Goal: Transaction & Acquisition: Subscribe to service/newsletter

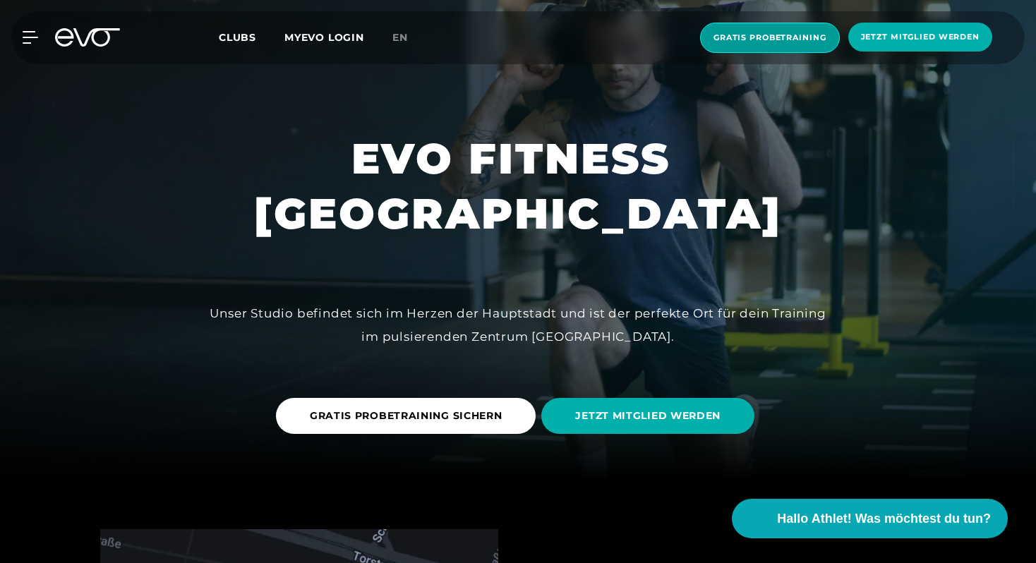
click at [781, 29] on span "Gratis Probetraining" at bounding box center [770, 38] width 140 height 30
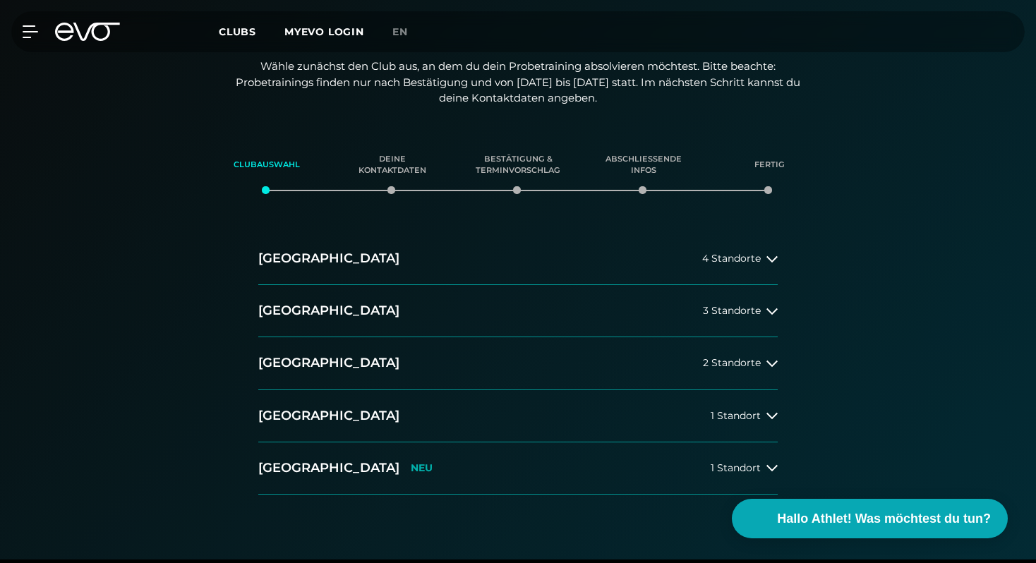
scroll to position [177, 0]
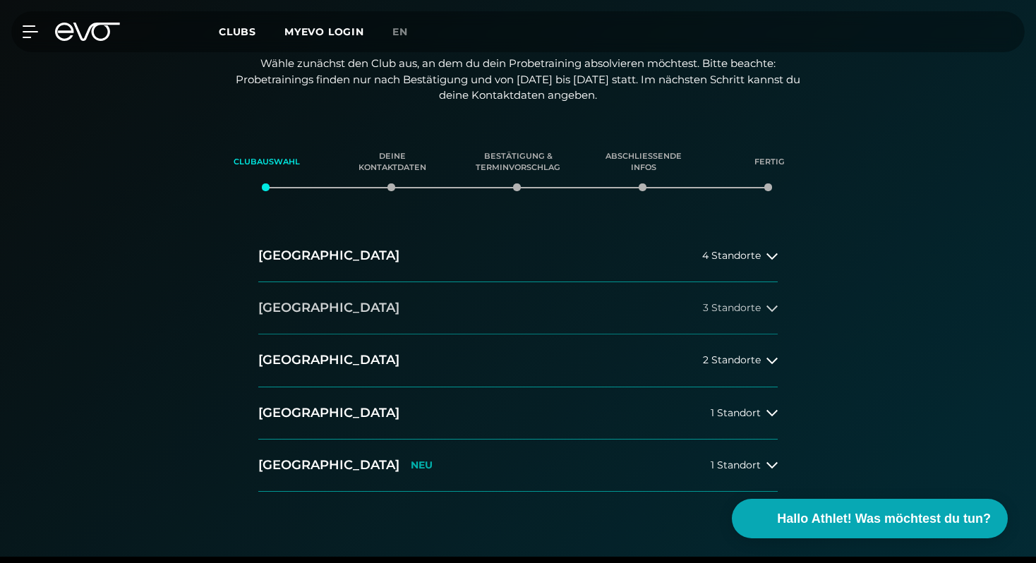
click at [512, 313] on button "[GEOGRAPHIC_DATA] 3 Standorte" at bounding box center [518, 308] width 520 height 52
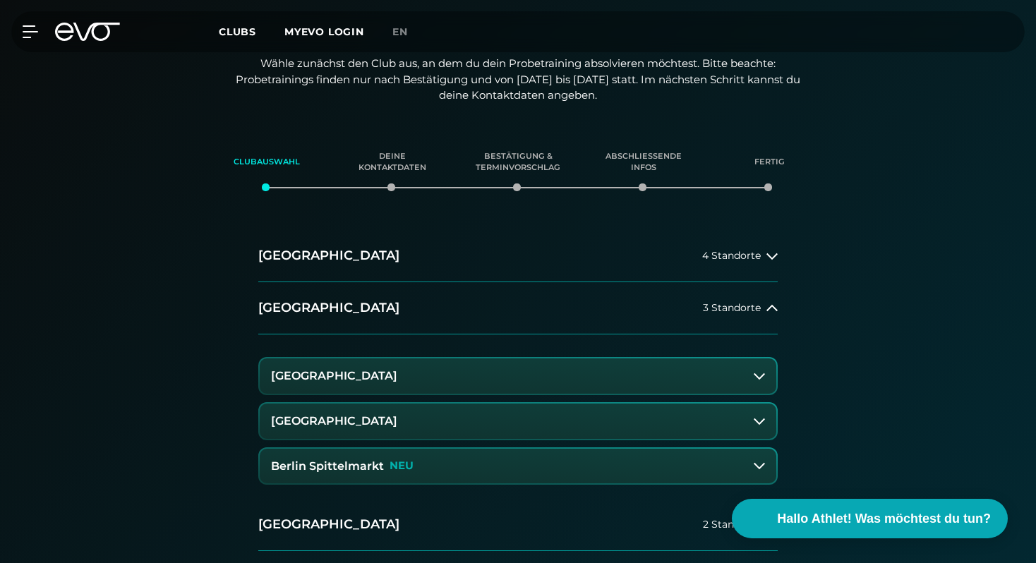
click at [470, 421] on button "[GEOGRAPHIC_DATA]" at bounding box center [518, 421] width 517 height 35
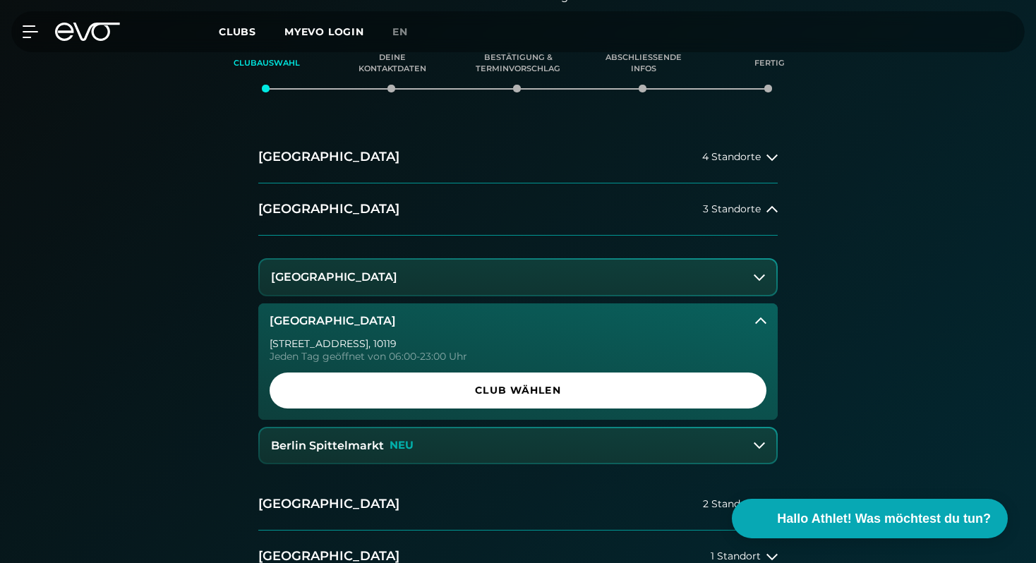
scroll to position [280, 0]
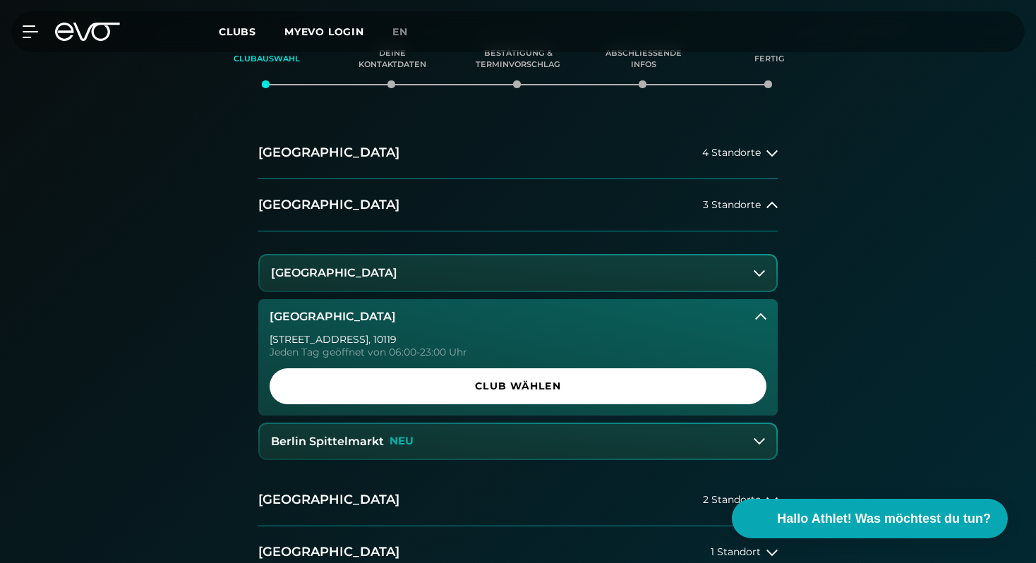
click at [501, 449] on button "Berlin Spittelmarkt NEU" at bounding box center [518, 441] width 517 height 35
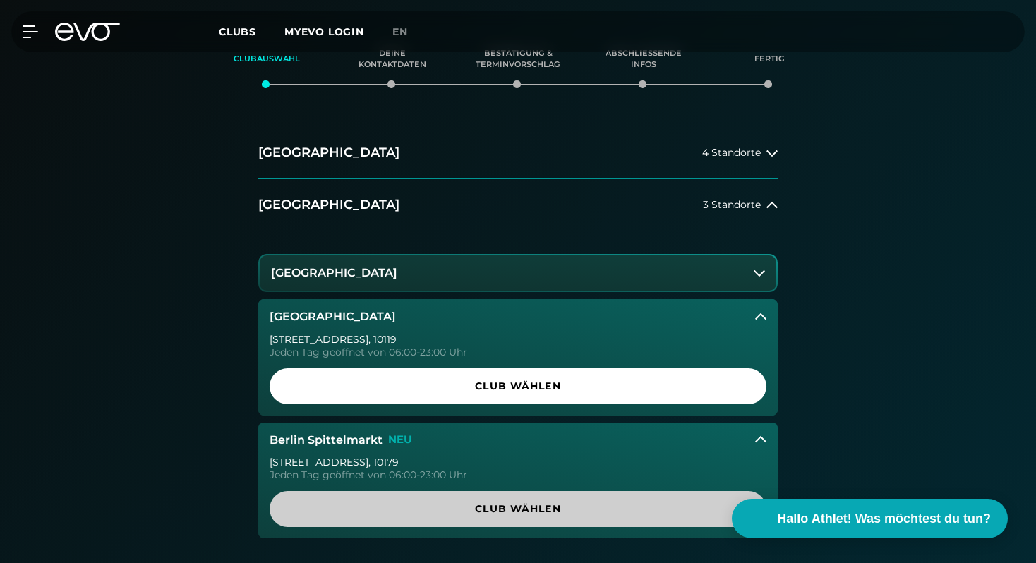
scroll to position [352, 0]
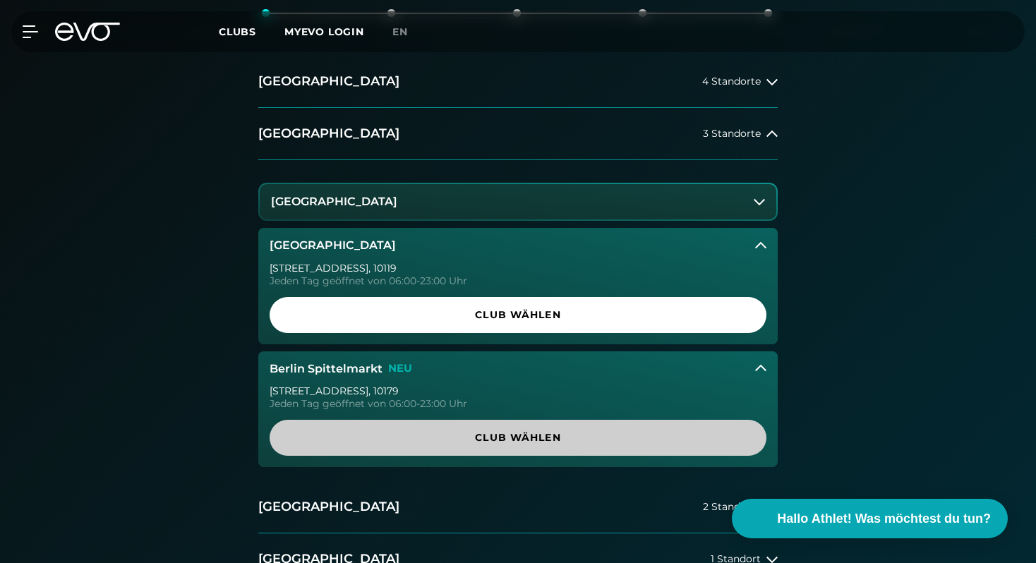
click at [522, 435] on span "Club wählen" at bounding box center [518, 438] width 429 height 15
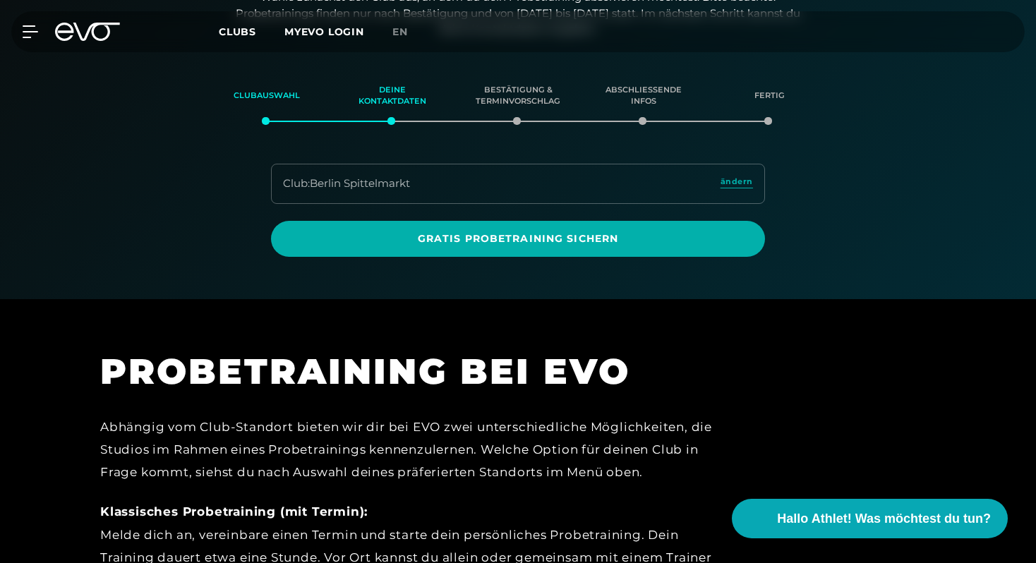
scroll to position [242, 0]
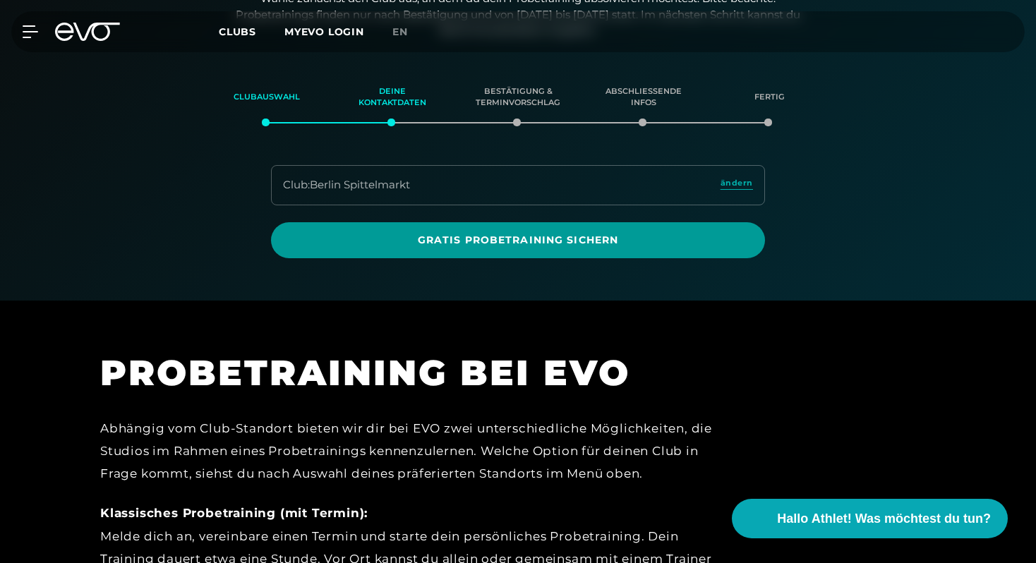
click at [576, 250] on span "Gratis Probetraining sichern" at bounding box center [518, 240] width 494 height 36
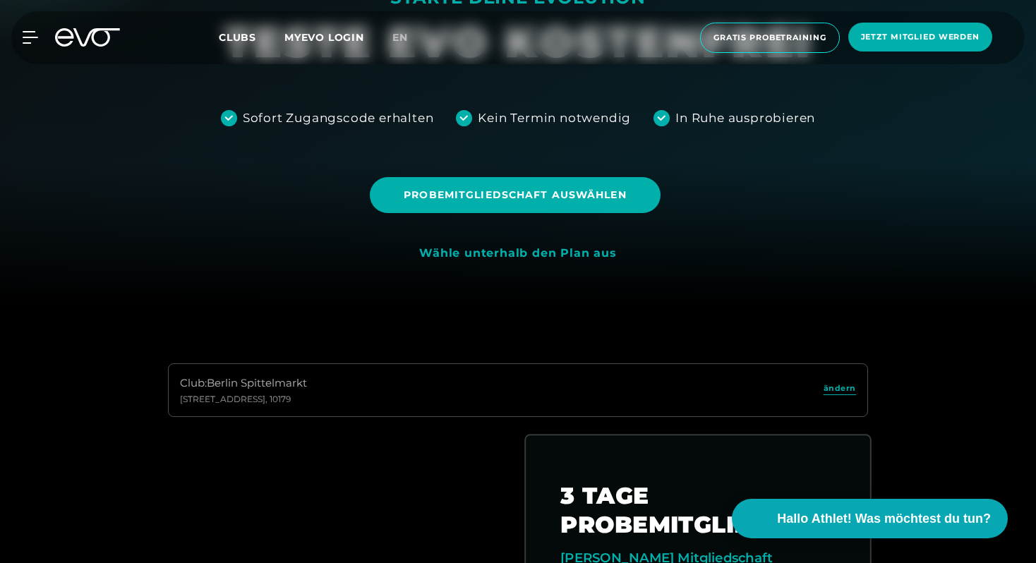
scroll to position [225, 0]
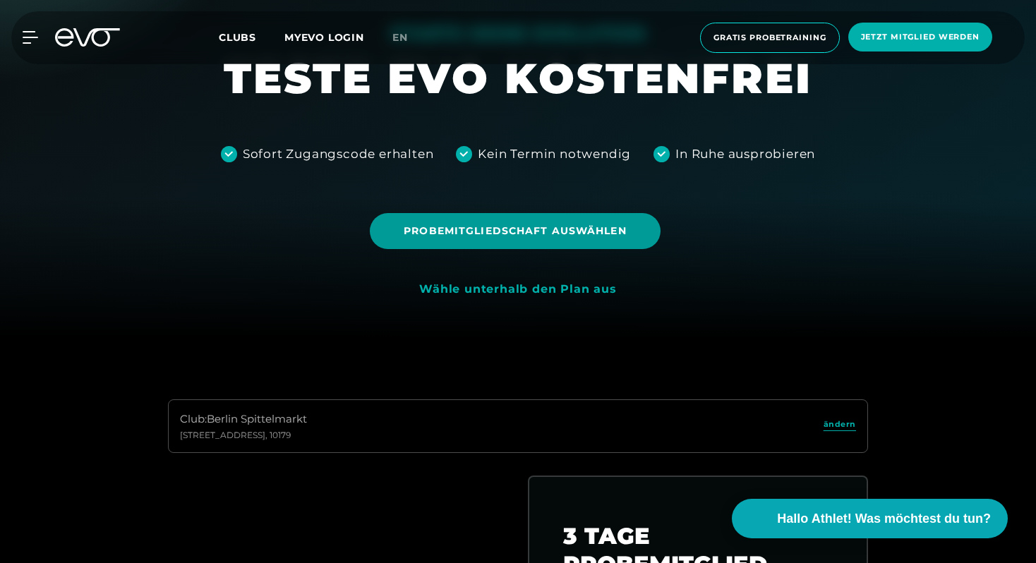
click at [522, 242] on span "Probemitgliedschaft auswählen" at bounding box center [515, 231] width 290 height 36
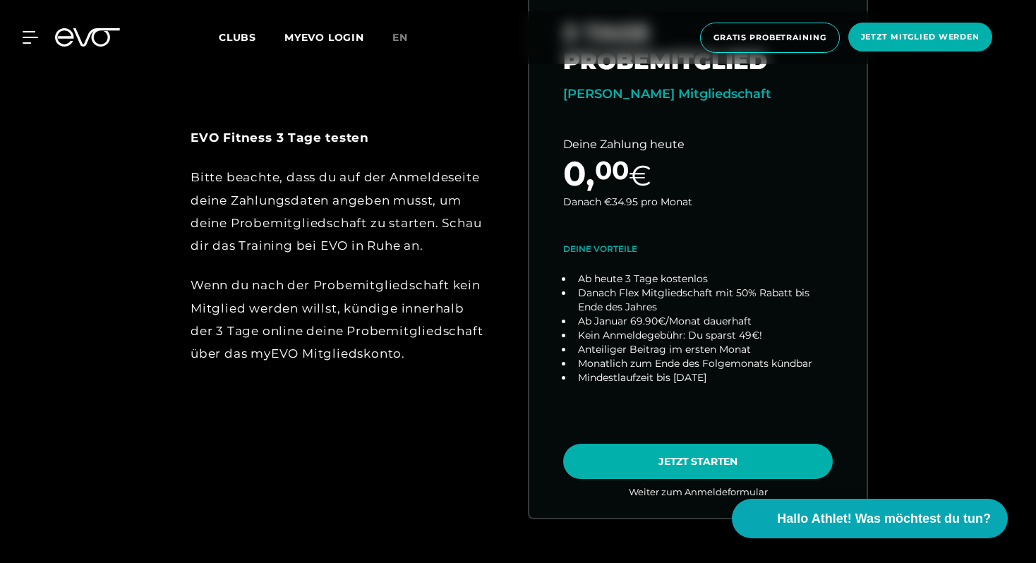
scroll to position [729, 0]
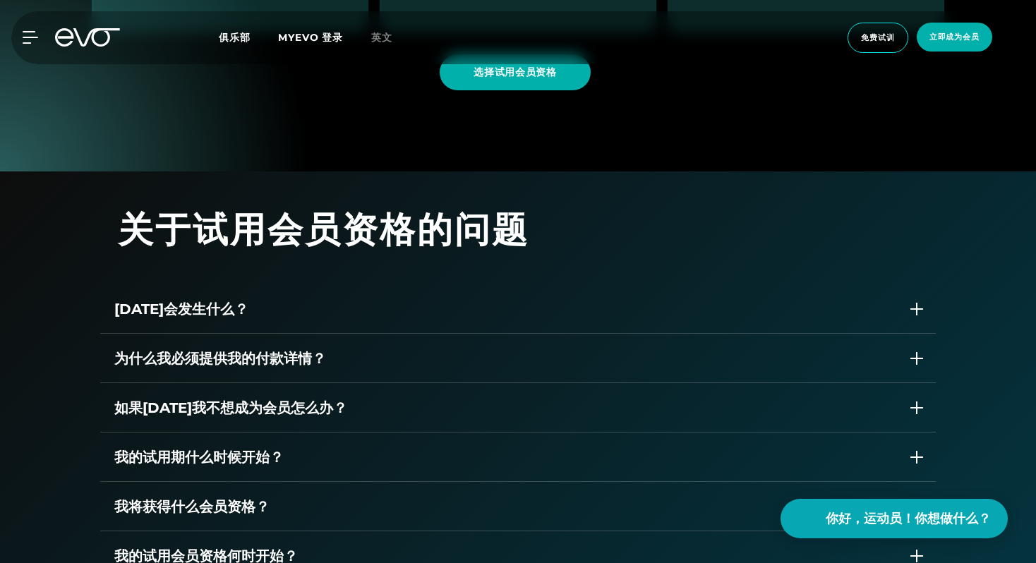
scroll to position [1725, 0]
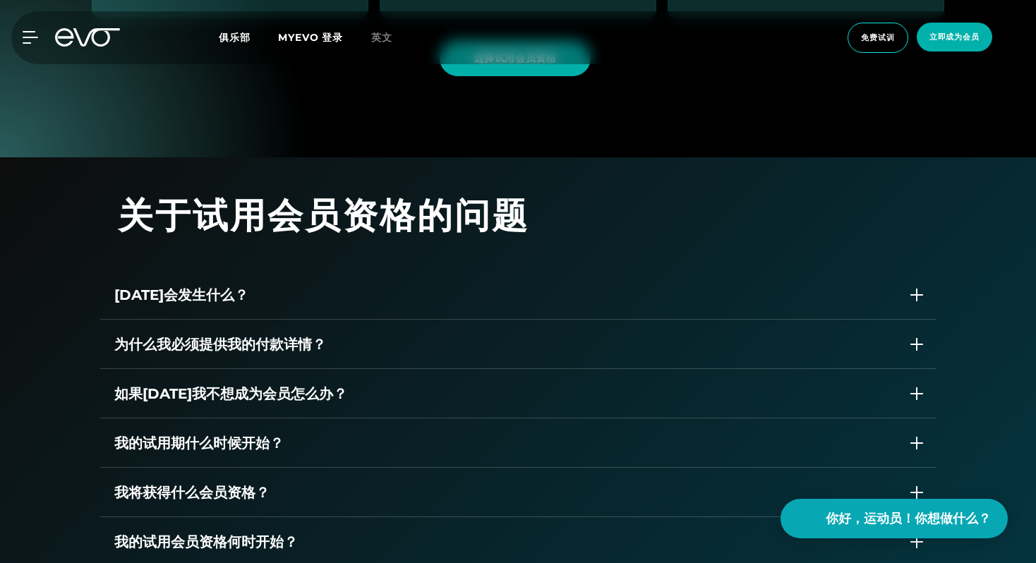
click at [556, 296] on div "三天后会发生什么？" at bounding box center [504, 295] width 780 height 21
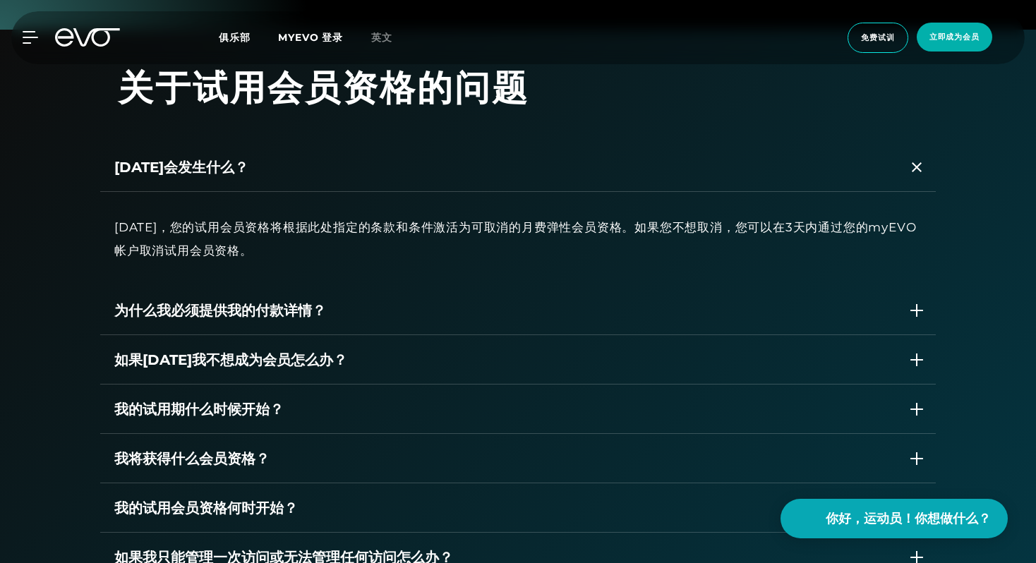
scroll to position [1856, 0]
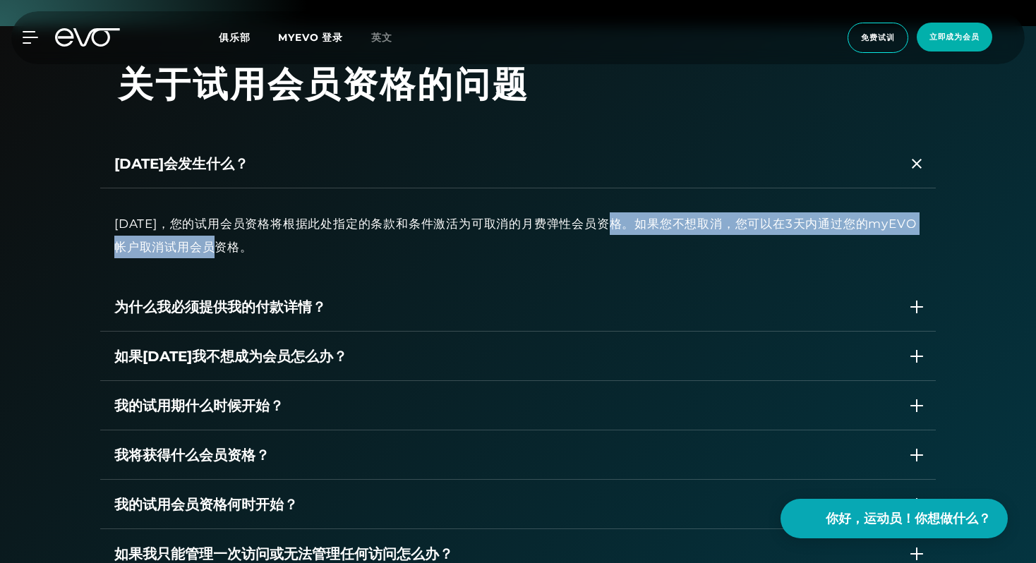
drag, startPoint x: 635, startPoint y: 222, endPoint x: 747, endPoint y: 253, distance: 116.5
click at [747, 253] on div "3天后，您的试用会员资格将根据此处指定的条款和条件激活为可取消的月费弹性会员资格。如果您不想取消，您可以在3天内通过您的myEVO帐户取消试用会员资格。" at bounding box center [518, 236] width 808 height 46
click at [657, 275] on div "3天后，您的试用会员资格将根据此处指定的条款和条件激活为可取消的月费弹性会员资格。如果您不想取消，您可以在3天内通过您的myEVO帐户取消试用会员资格。" at bounding box center [518, 236] width 836 height 94
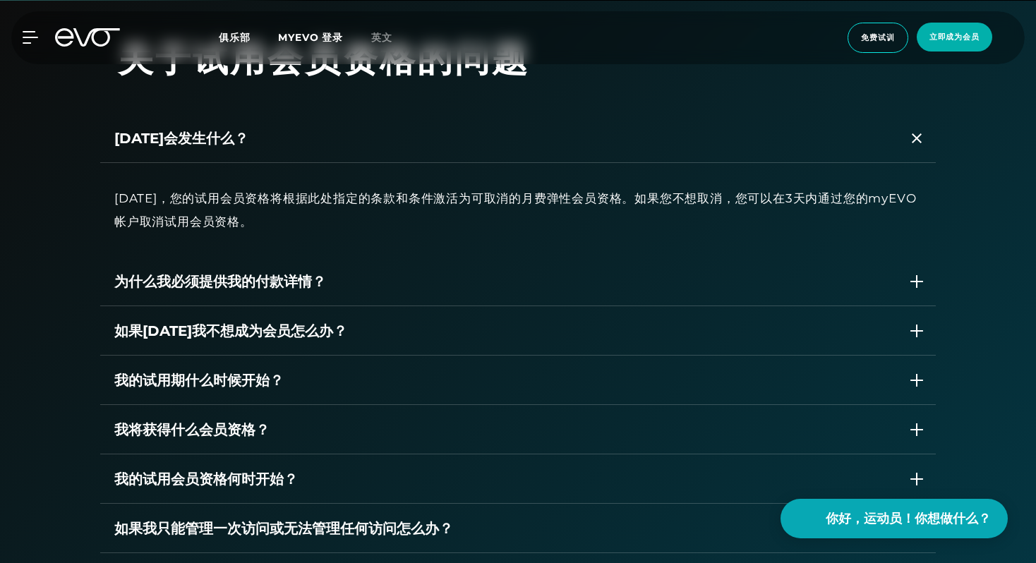
scroll to position [1884, 0]
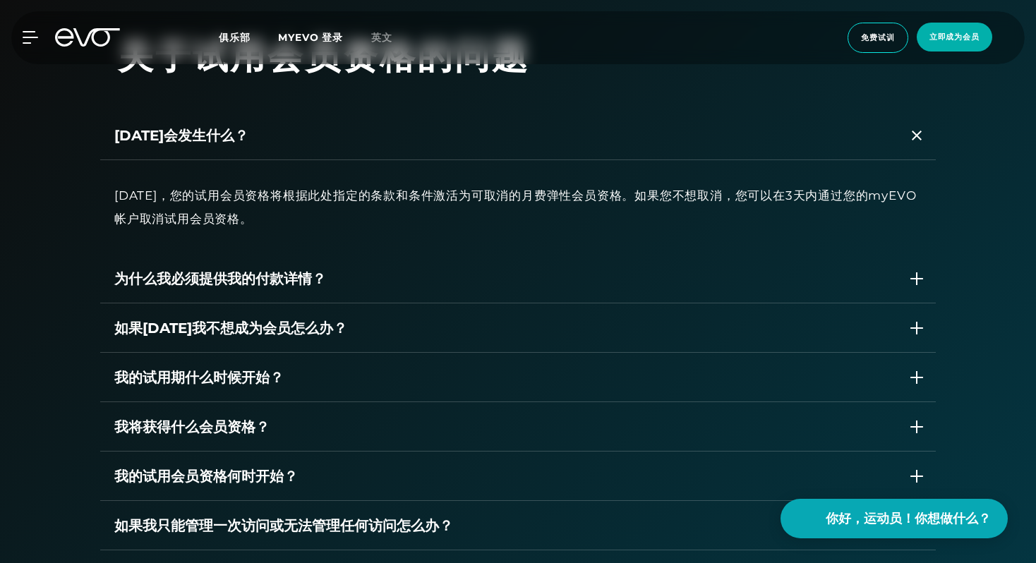
click at [625, 298] on div "为什么我必须提供我的付款详情？" at bounding box center [518, 278] width 836 height 49
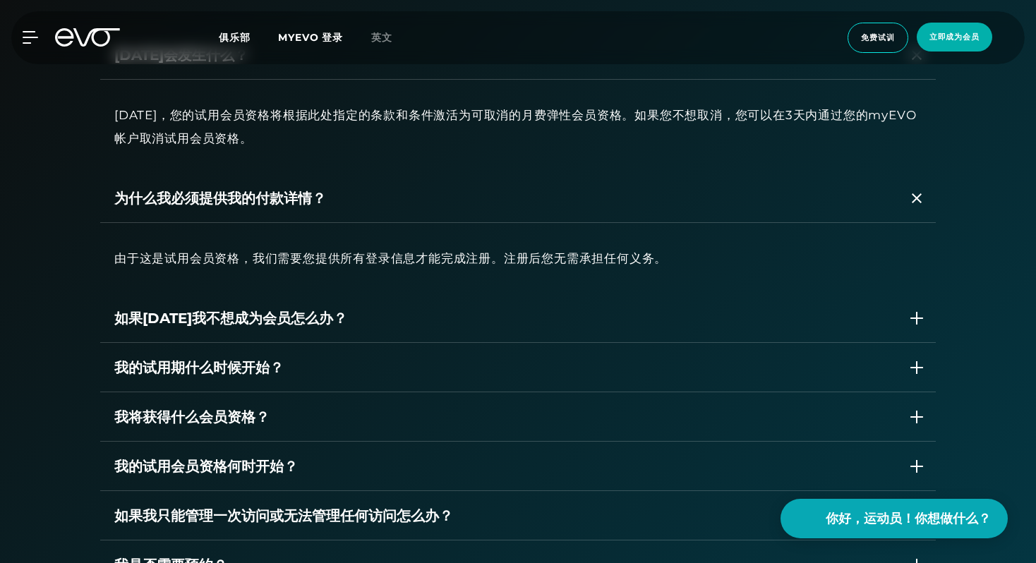
scroll to position [1966, 0]
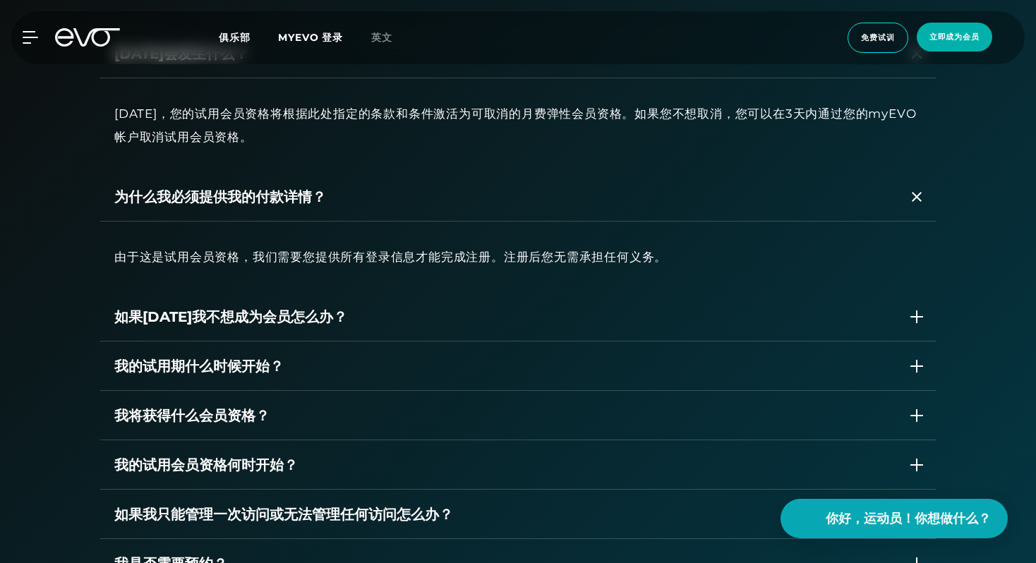
click at [605, 311] on div "如果三天后我不想成为会员怎么办？" at bounding box center [504, 316] width 780 height 21
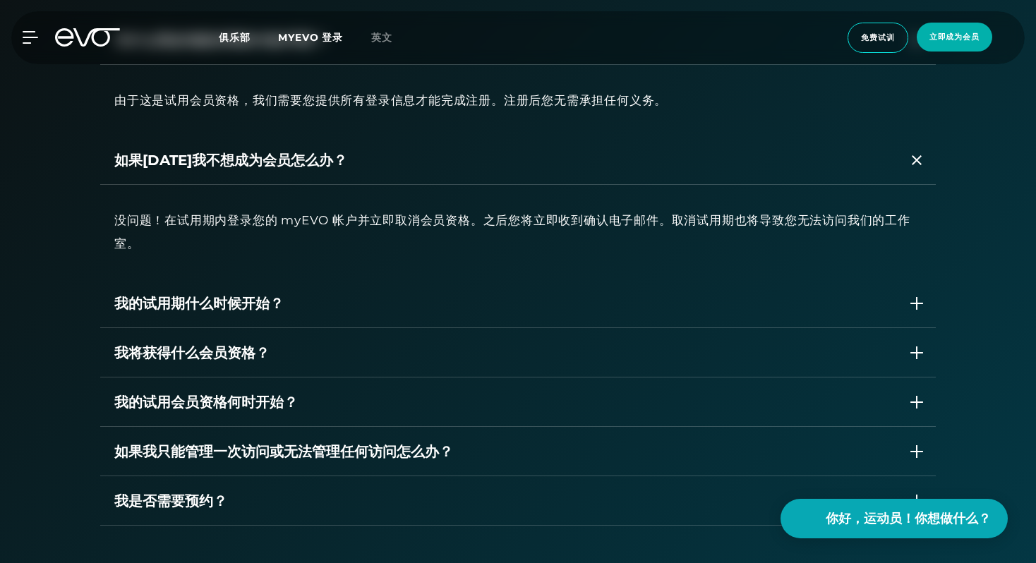
scroll to position [2124, 0]
click at [515, 317] on div "我的试用期什么时候开始？" at bounding box center [518, 302] width 836 height 49
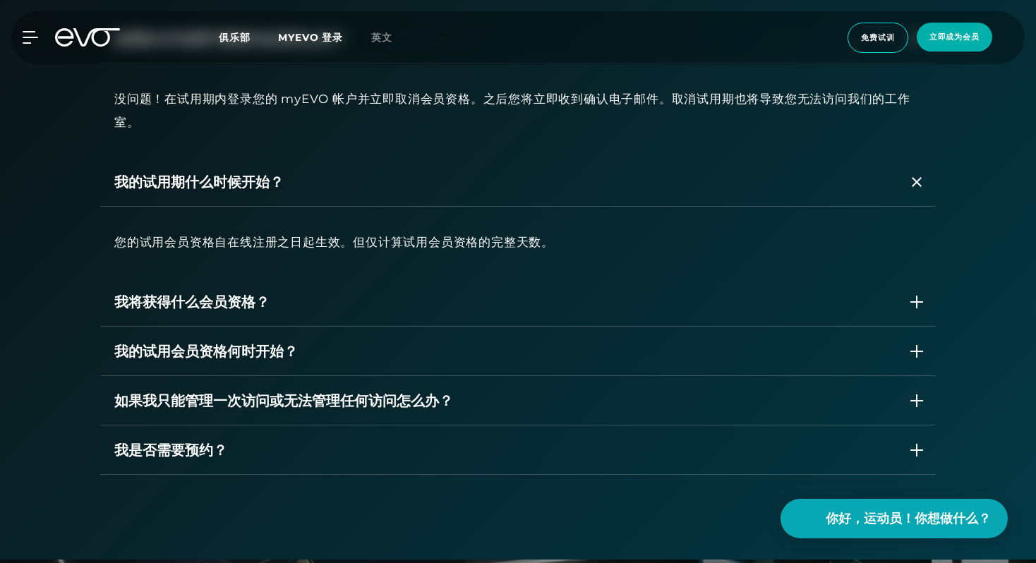
scroll to position [2261, 0]
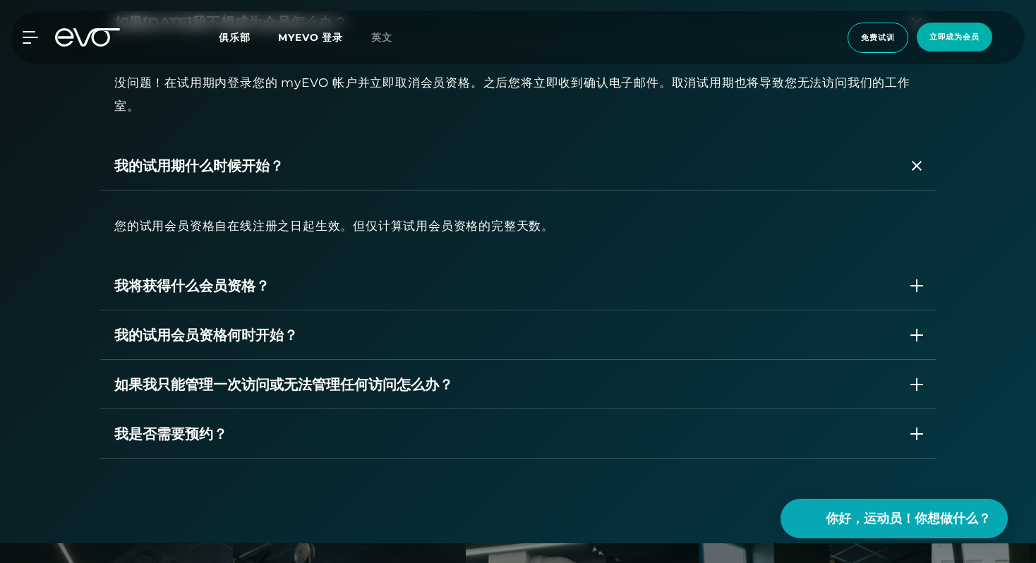
click at [462, 287] on div "我将获得什么会员资格？" at bounding box center [504, 285] width 780 height 21
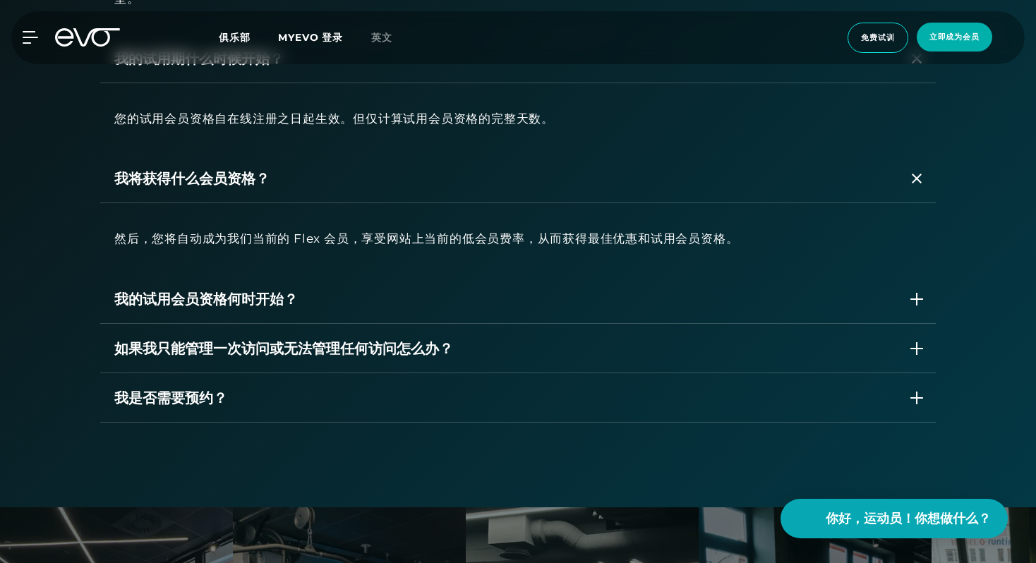
scroll to position [2369, 0]
click at [457, 288] on div "我的试用会员资格何时开始？" at bounding box center [504, 298] width 780 height 21
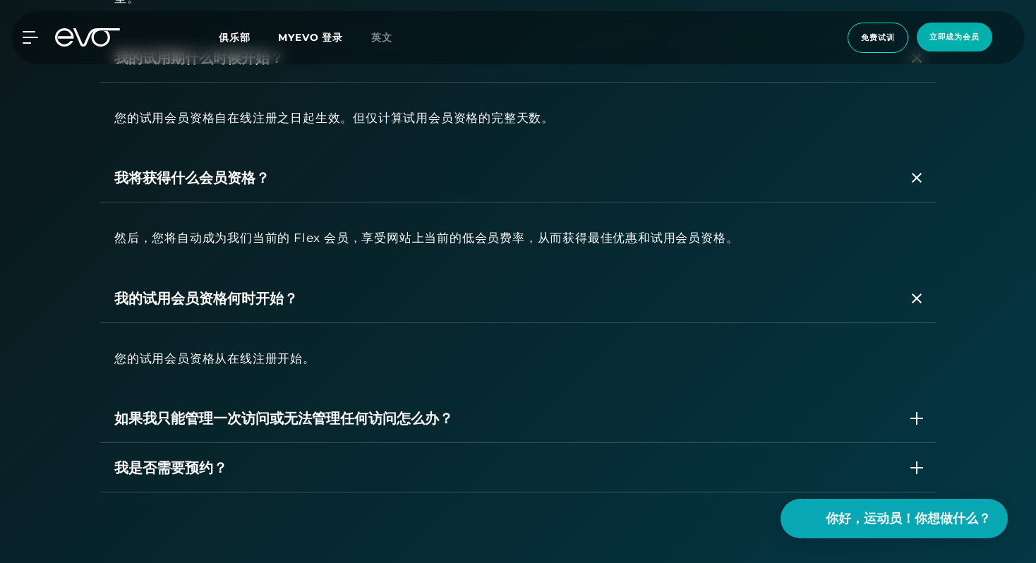
scroll to position [2451, 0]
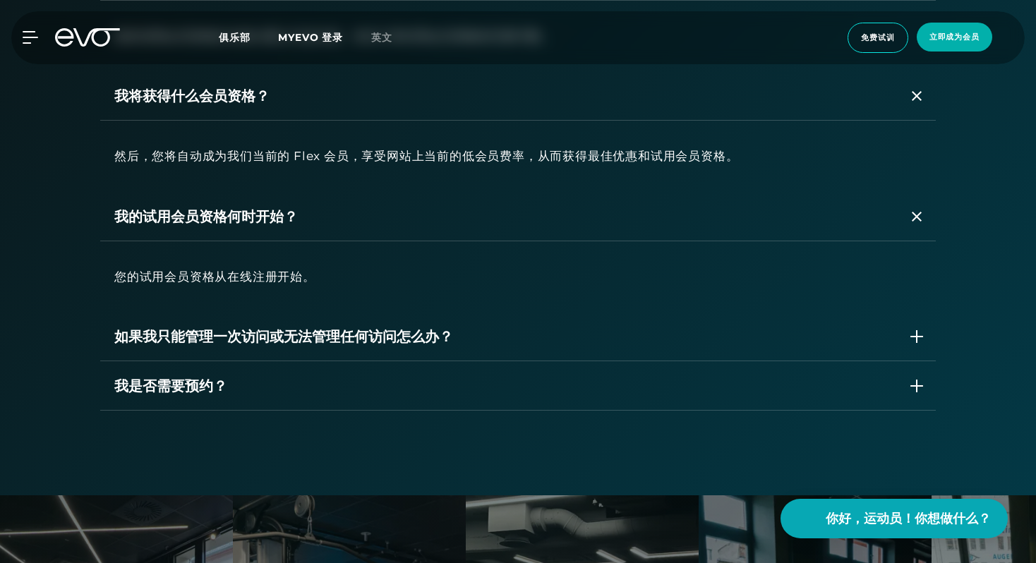
click at [435, 335] on font "如果我只能管理一次访问或无法管理任何访问怎么办？" at bounding box center [283, 336] width 339 height 17
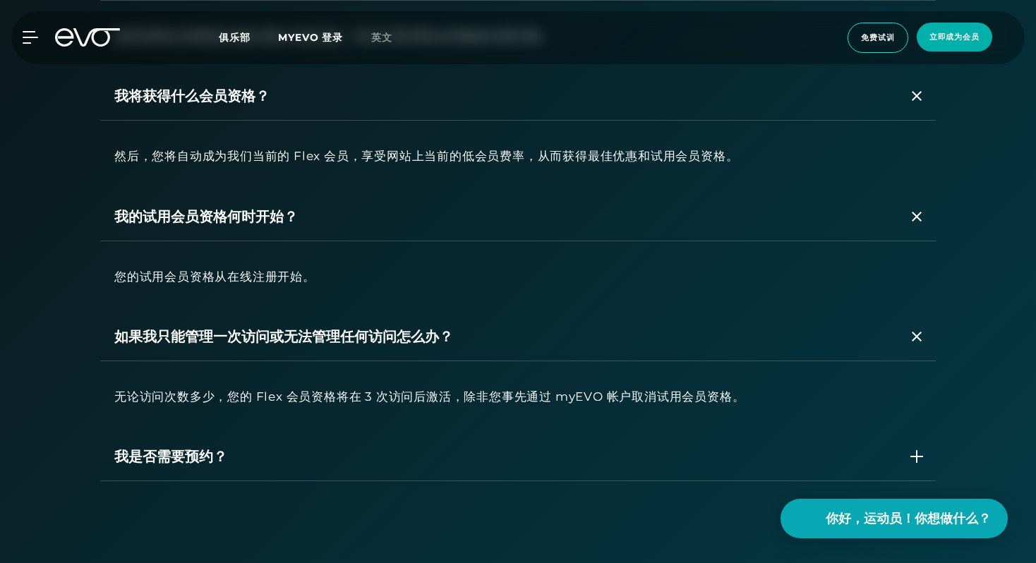
click at [407, 466] on div "我是否需要预约？" at bounding box center [504, 456] width 780 height 21
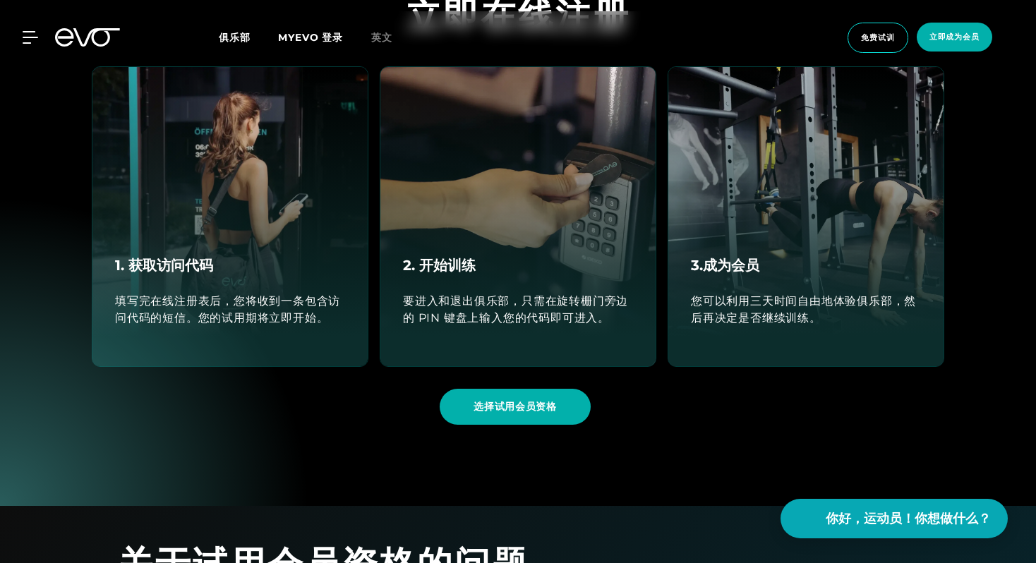
scroll to position [1046, 0]
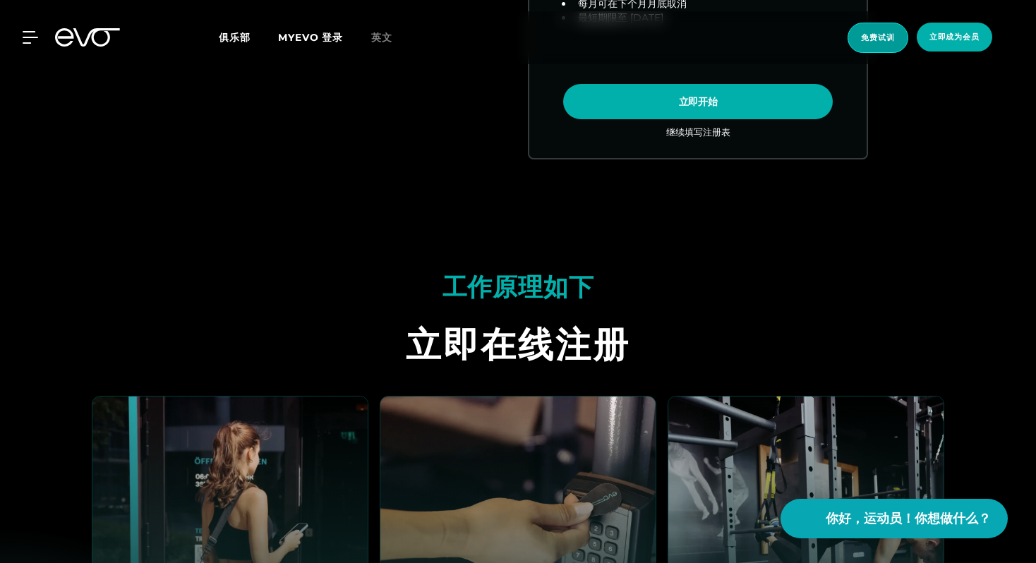
click at [868, 37] on font "免费试训" at bounding box center [878, 37] width 34 height 10
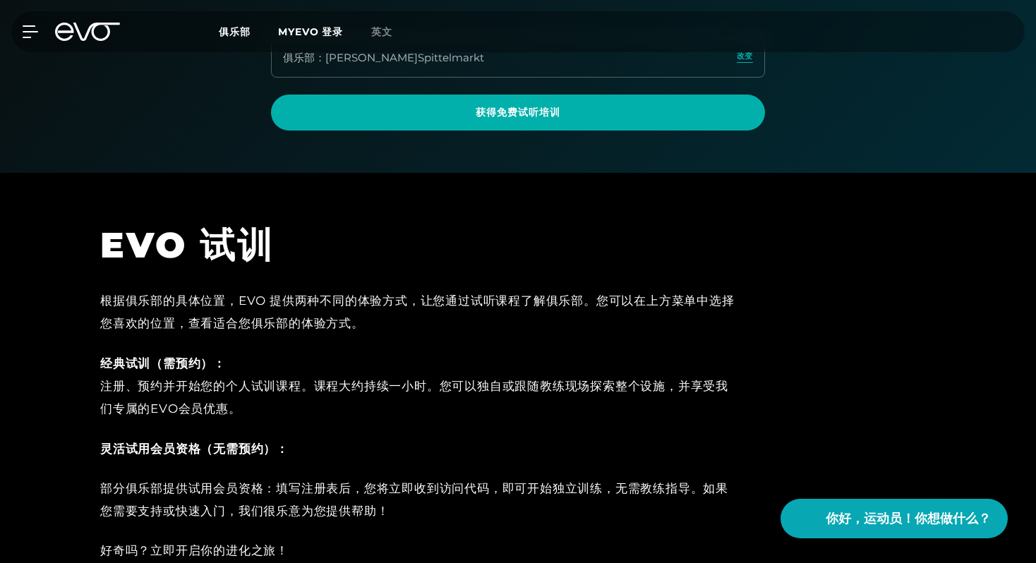
scroll to position [107, 0]
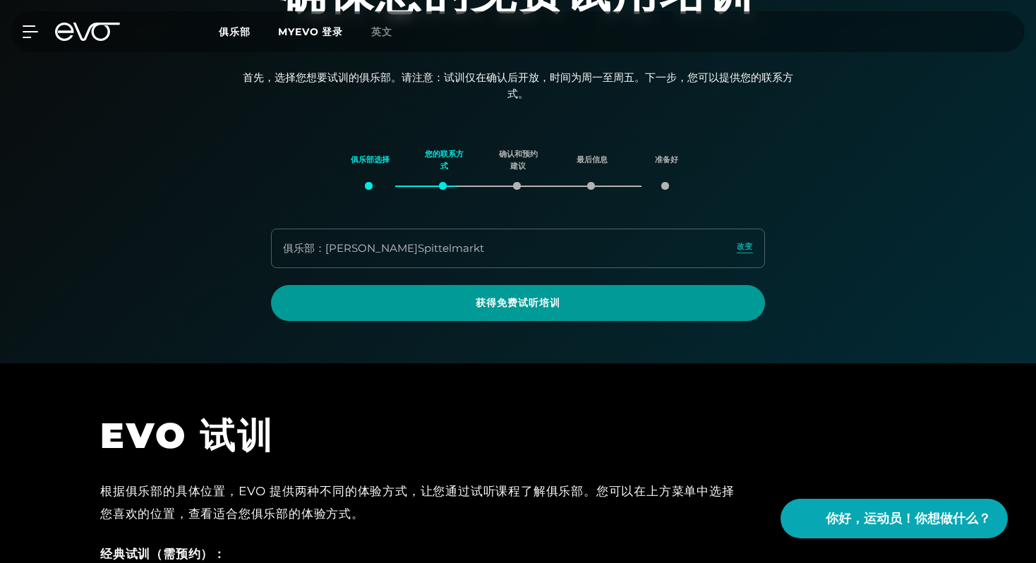
click at [575, 297] on span "获得免费试听培训" at bounding box center [518, 303] width 426 height 15
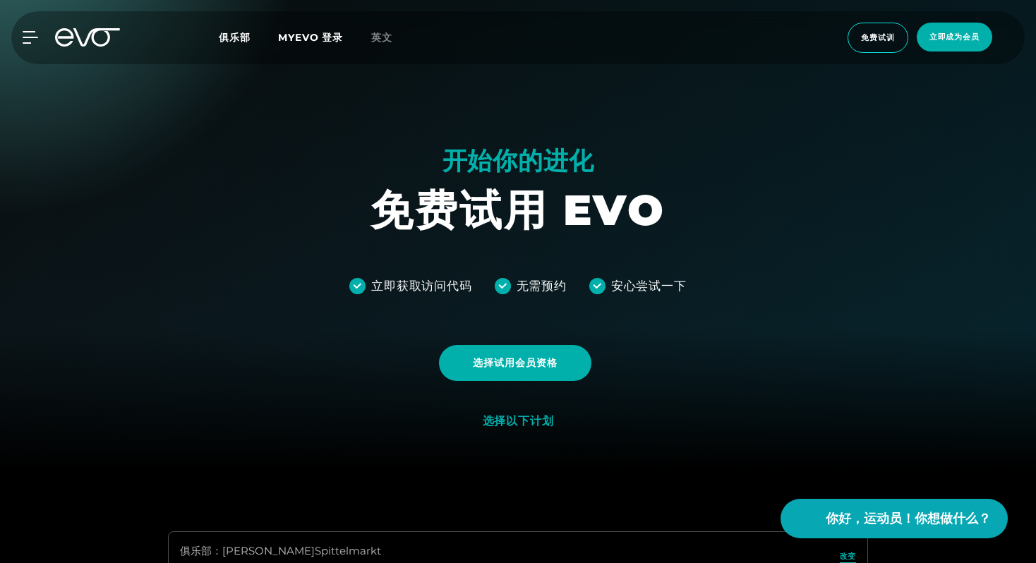
scroll to position [179, 0]
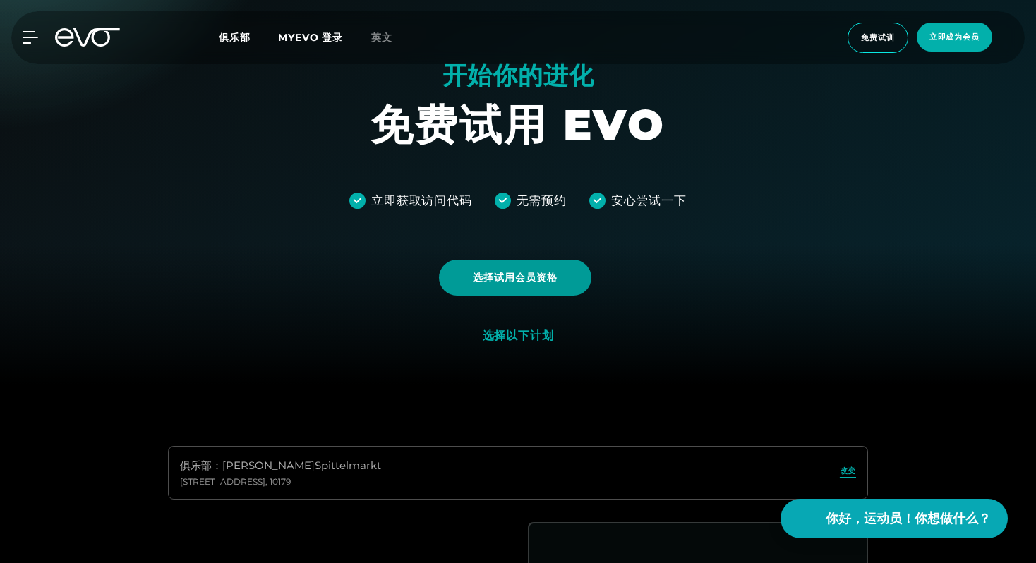
click at [556, 279] on font "选择试用会员资格" at bounding box center [515, 277] width 85 height 13
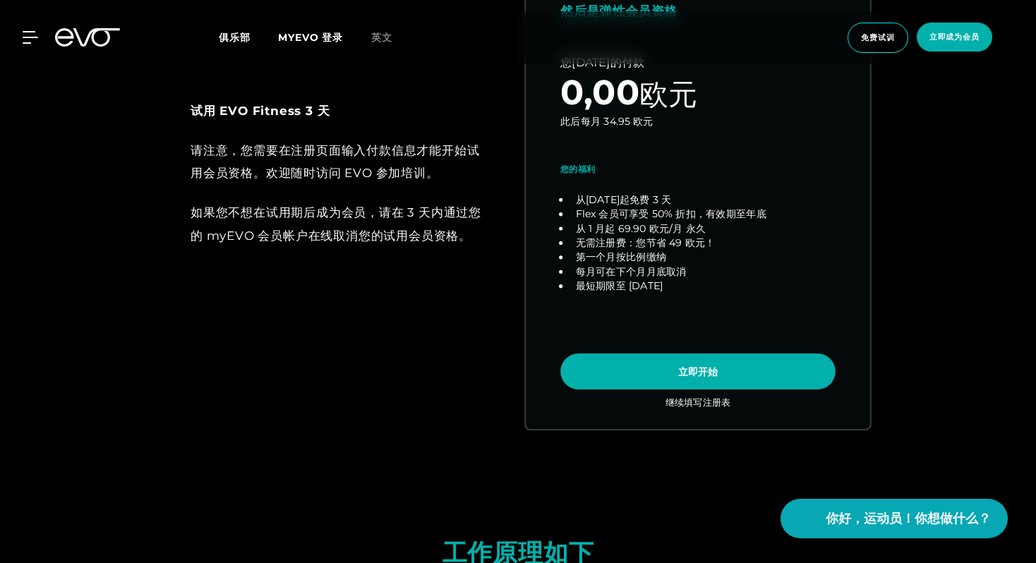
scroll to position [781, 0]
click at [668, 373] on link "选择计划" at bounding box center [698, 173] width 345 height 512
